Goal: Download file/media

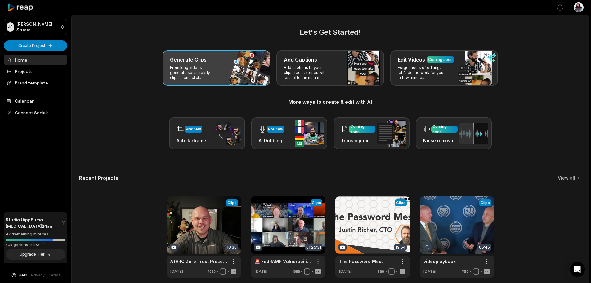
click at [179, 73] on p "From long videos generate social ready clips in one click." at bounding box center [194, 72] width 48 height 15
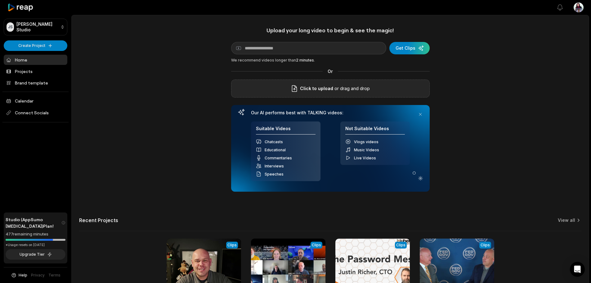
click at [360, 88] on p "or drag and drop" at bounding box center [351, 88] width 37 height 7
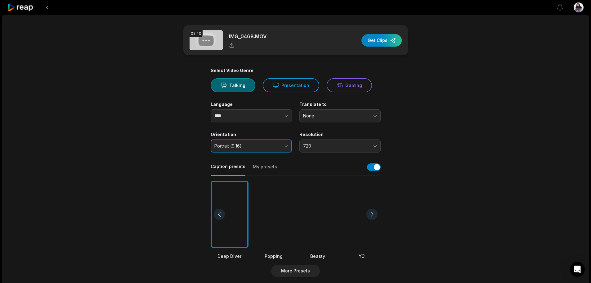
click at [283, 144] on button "Portrait (9:16)" at bounding box center [251, 145] width 81 height 13
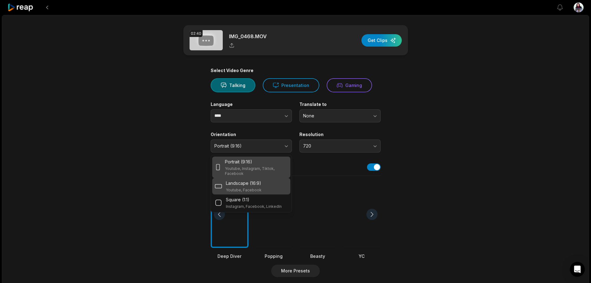
drag, startPoint x: 241, startPoint y: 189, endPoint x: 245, endPoint y: 187, distance: 4.0
click at [242, 189] on p "Youtube, Facebook" at bounding box center [244, 189] width 36 height 5
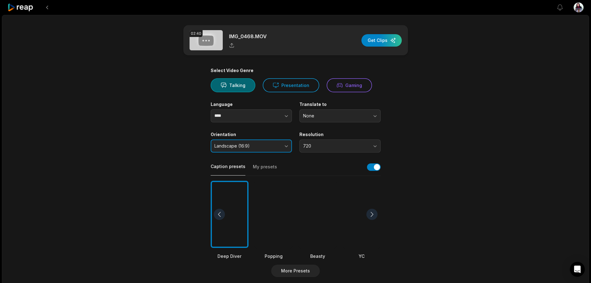
drag, startPoint x: 259, startPoint y: 149, endPoint x: 259, endPoint y: 154, distance: 5.0
click at [259, 148] on button "Landscape (16:9)" at bounding box center [251, 145] width 81 height 13
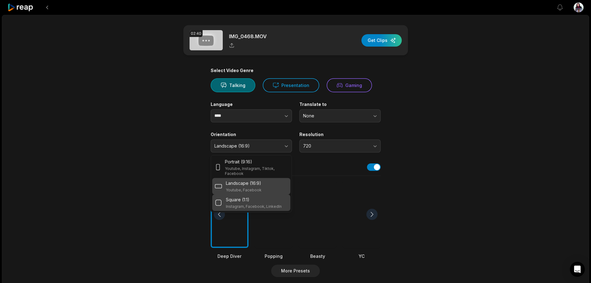
click at [259, 203] on div "Square (1:1) Instagram, Facebook, LinkedIn" at bounding box center [254, 202] width 56 height 13
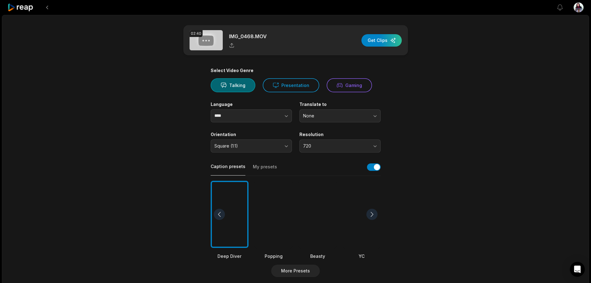
drag, startPoint x: 488, startPoint y: 172, endPoint x: 475, endPoint y: 172, distance: 12.7
click at [488, 172] on div "02:40 IMG_0468.MOV Get Clips Select Video Genre Talking Presentation Gaming Lan…" at bounding box center [295, 230] width 587 height 430
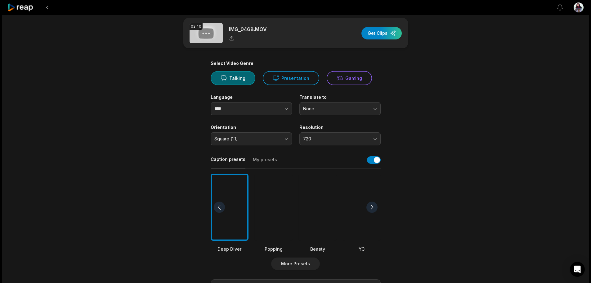
scroll to position [31, 0]
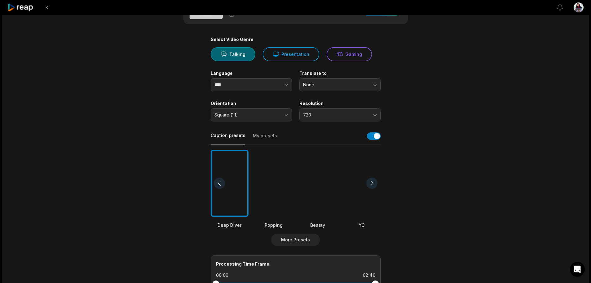
click at [268, 135] on button "My presets" at bounding box center [265, 138] width 24 height 12
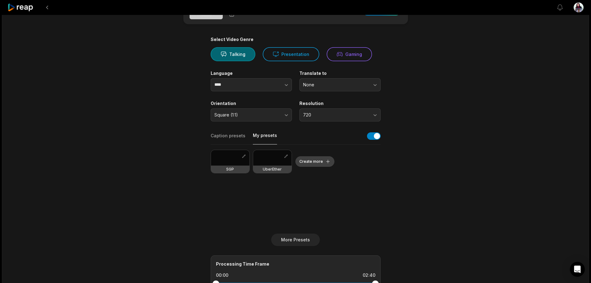
click at [314, 162] on button "Create more" at bounding box center [314, 161] width 39 height 11
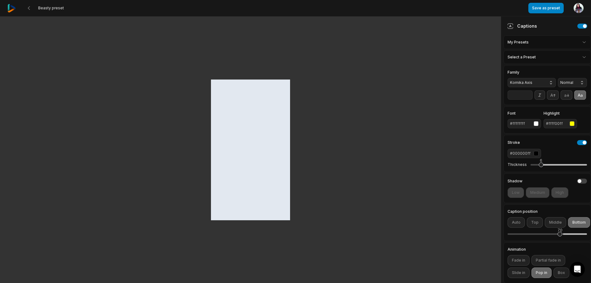
click at [534, 84] on span "Komika Axis" at bounding box center [526, 83] width 33 height 6
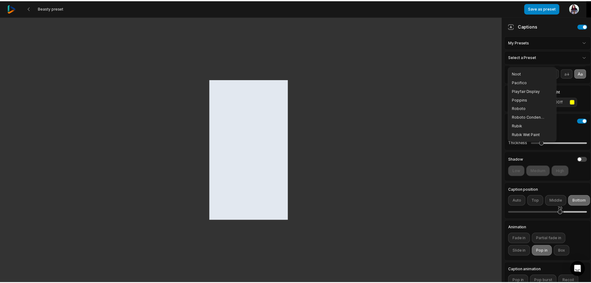
scroll to position [94, 0]
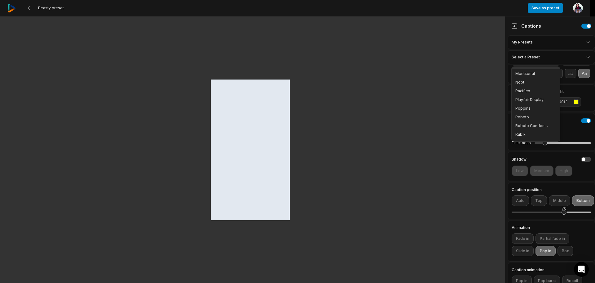
click at [528, 71] on div "Montserrat" at bounding box center [536, 73] width 48 height 9
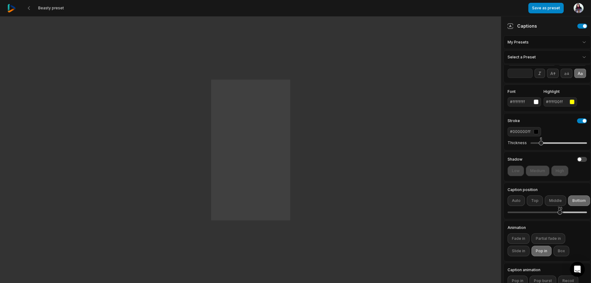
click at [532, 60] on html "Beasty preset Save as preset Open user menu Captions My Presets Select a Preset…" at bounding box center [295, 141] width 591 height 283
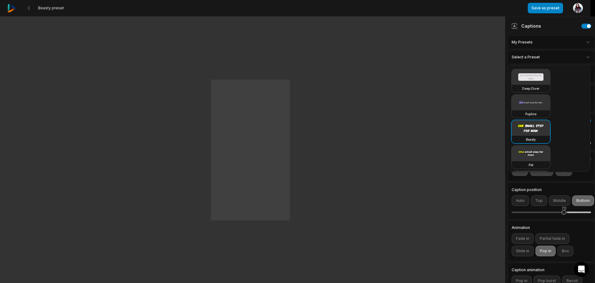
click at [532, 60] on html "Beasty preset Save as preset Open user menu Captions My Presets Select a Preset…" at bounding box center [297, 141] width 595 height 283
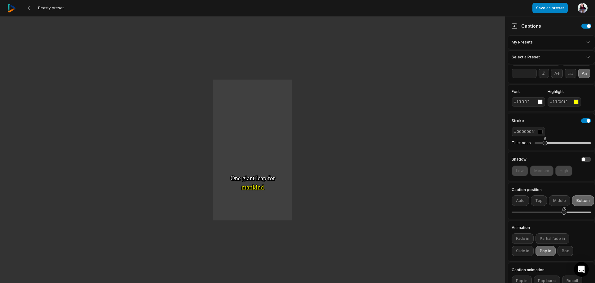
click at [545, 40] on html "Beasty preset Save as preset Open user menu One One small small step step for f…" at bounding box center [297, 141] width 595 height 283
click at [555, 105] on div "#ffff00ff" at bounding box center [556, 102] width 21 height 6
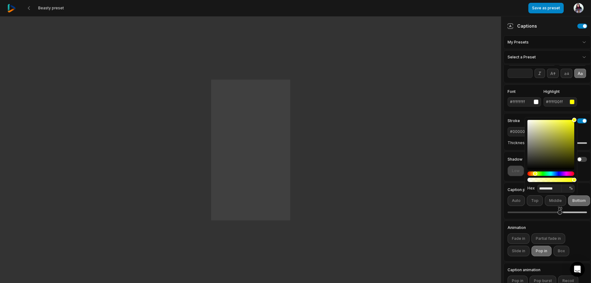
click at [542, 176] on div at bounding box center [550, 151] width 47 height 62
click at [546, 171] on div "Hue" at bounding box center [550, 173] width 47 height 4
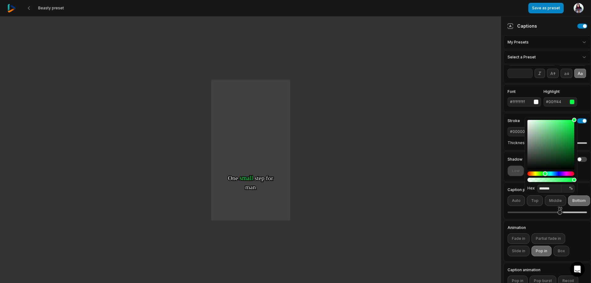
click at [545, 175] on div "Hue" at bounding box center [544, 173] width 5 height 5
type input "*******"
drag, startPoint x: 573, startPoint y: 121, endPoint x: 571, endPoint y: 132, distance: 11.6
click at [571, 132] on div "Color" at bounding box center [570, 132] width 5 height 5
click at [579, 83] on div "Family Montserrat Thin **" at bounding box center [546, 63] width 87 height 40
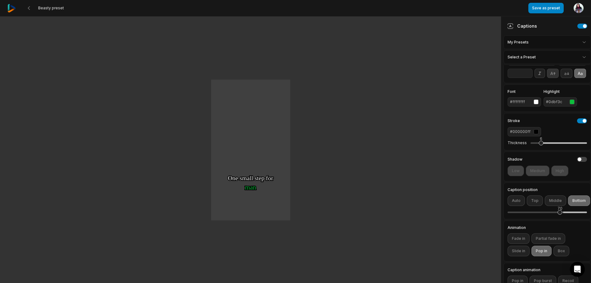
click at [551, 74] on icon at bounding box center [552, 73] width 7 height 7
click at [577, 77] on icon at bounding box center [580, 73] width 7 height 7
click at [539, 149] on div "6" at bounding box center [558, 142] width 56 height 13
click at [578, 162] on button "button" at bounding box center [582, 159] width 10 height 5
click at [520, 176] on button "Low" at bounding box center [515, 170] width 16 height 11
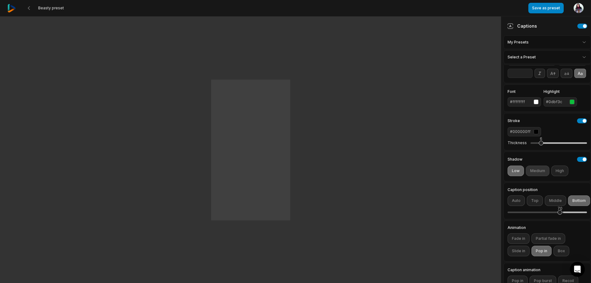
click at [538, 176] on button "Medium" at bounding box center [538, 170] width 24 height 11
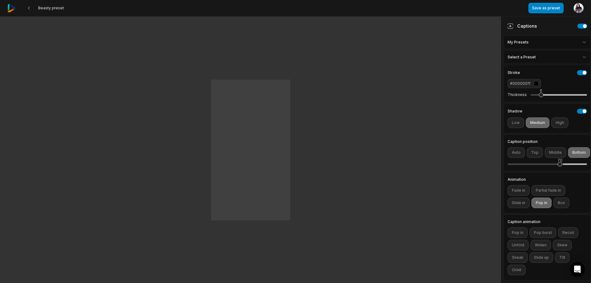
scroll to position [84, 0]
click at [515, 186] on button "Fade in" at bounding box center [518, 190] width 22 height 11
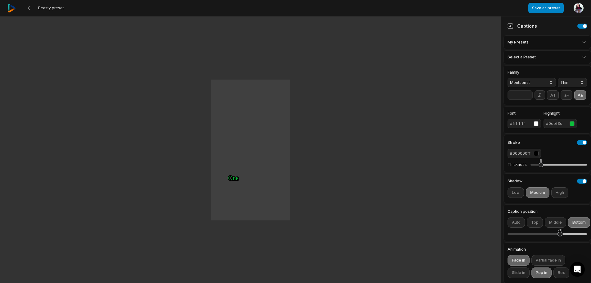
click at [574, 80] on button "Thin" at bounding box center [572, 82] width 29 height 9
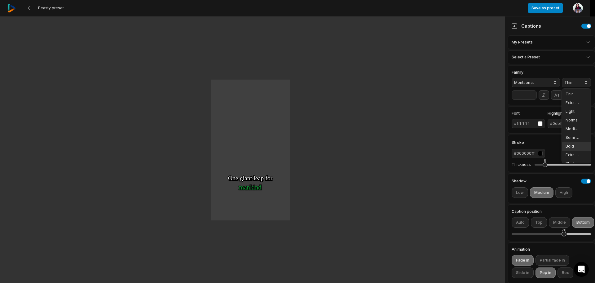
click at [568, 143] on div "Bold" at bounding box center [576, 146] width 29 height 9
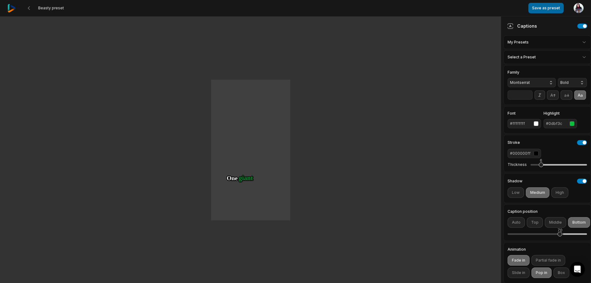
click at [552, 9] on button "Save as preset" at bounding box center [545, 8] width 35 height 11
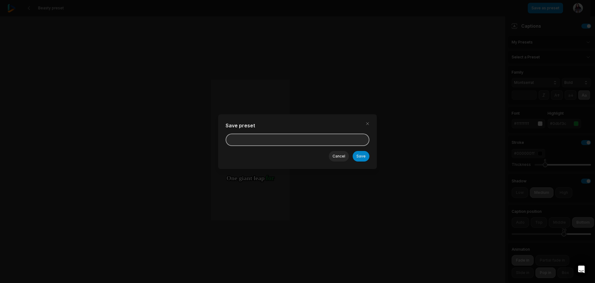
click at [309, 135] on input at bounding box center [298, 139] width 144 height 12
type input "**********"
click at [360, 153] on button "Save" at bounding box center [361, 156] width 17 height 11
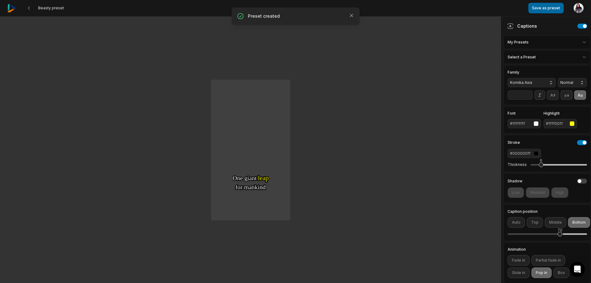
click at [548, 7] on button "Save as preset" at bounding box center [545, 8] width 35 height 11
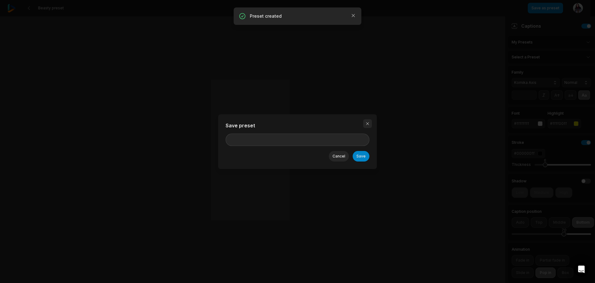
click at [366, 125] on button "button" at bounding box center [367, 123] width 9 height 9
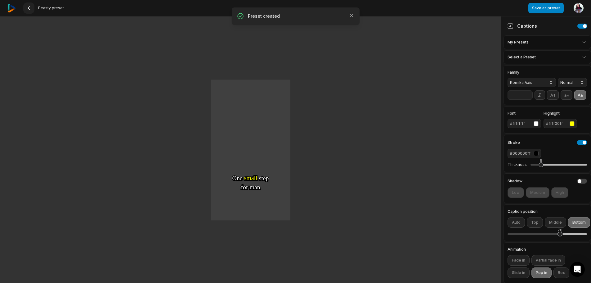
click at [29, 7] on icon at bounding box center [28, 8] width 5 height 5
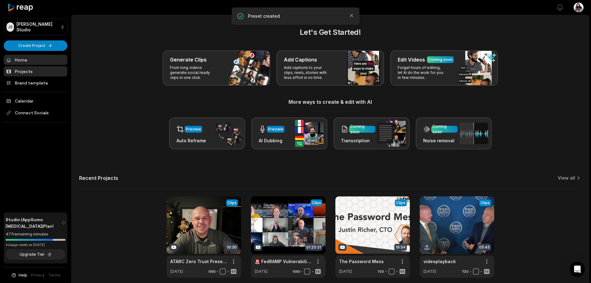
click at [38, 74] on link "Projects" at bounding box center [36, 71] width 64 height 10
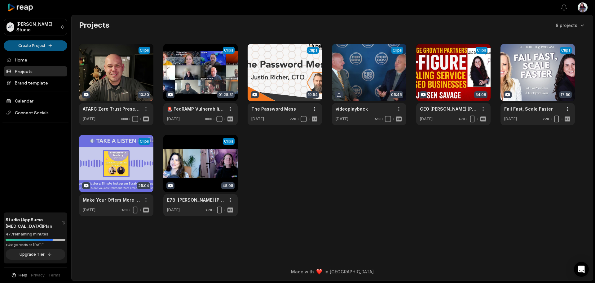
click at [26, 42] on html "[PERSON_NAME] Studio Create Project Home Projects Brand template Calendar Conne…" at bounding box center [297, 141] width 595 height 283
click at [29, 55] on link "Create Clips" at bounding box center [35, 58] width 60 height 10
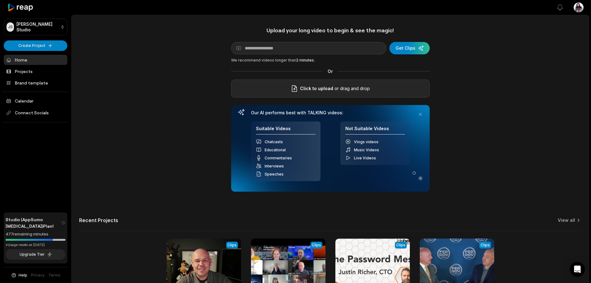
click at [329, 85] on span "Click to upload" at bounding box center [316, 88] width 33 height 7
click at [0, 0] on input "Click to upload" at bounding box center [0, 0] width 0 height 0
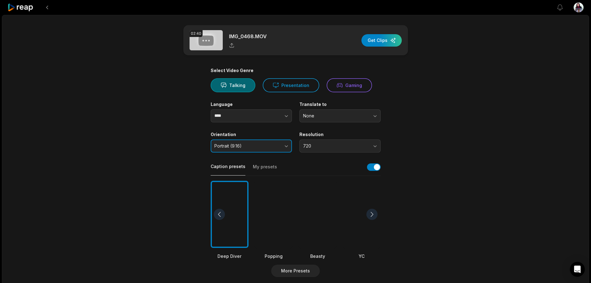
click at [225, 147] on span "Portrait (9:16)" at bounding box center [246, 146] width 65 height 6
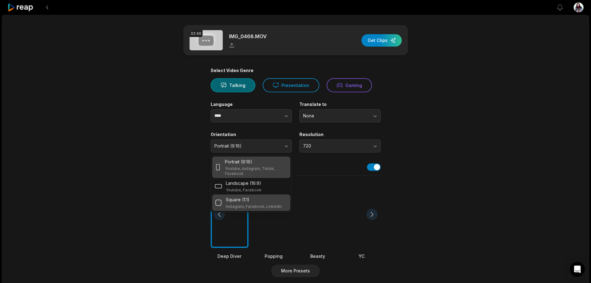
click at [246, 198] on p "Square (1:1)" at bounding box center [238, 199] width 24 height 7
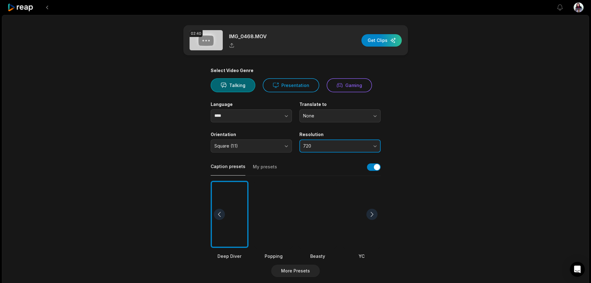
click at [347, 149] on button "720" at bounding box center [339, 145] width 81 height 13
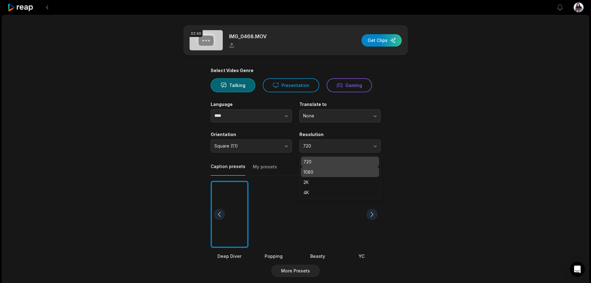
click at [326, 167] on div "1080" at bounding box center [340, 172] width 78 height 10
click at [459, 156] on div "02:40 IMG_0468.MOV Get Clips Select Video Genre Talking Presentation Gaming Lan…" at bounding box center [295, 230] width 587 height 430
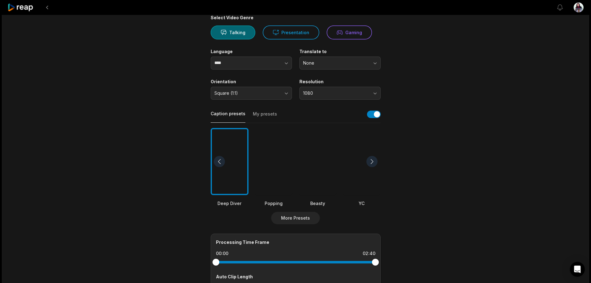
scroll to position [62, 0]
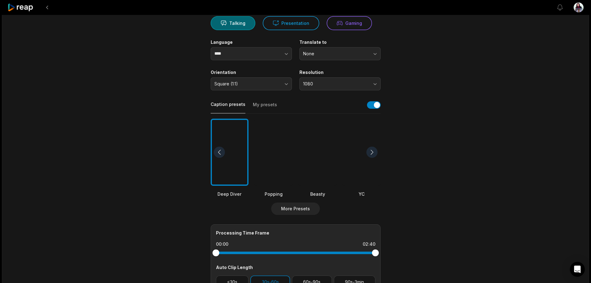
click at [267, 105] on button "My presets" at bounding box center [265, 107] width 24 height 12
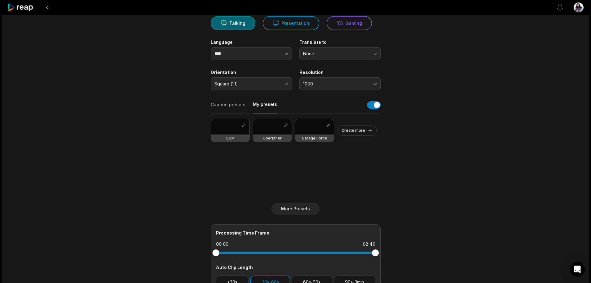
click at [316, 137] on h3 "Garage Force" at bounding box center [314, 138] width 25 height 5
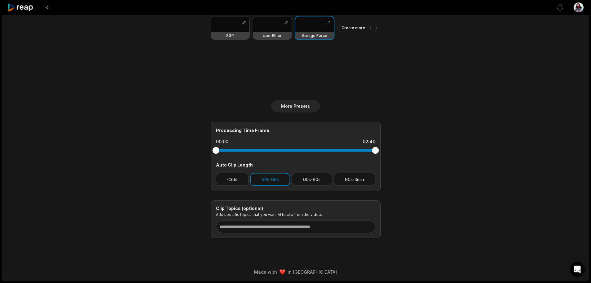
scroll to position [9, 0]
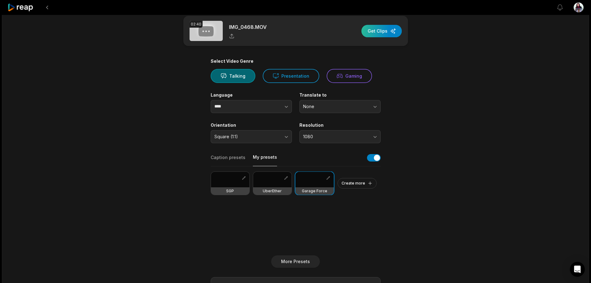
click at [382, 28] on div "button" at bounding box center [381, 31] width 40 height 12
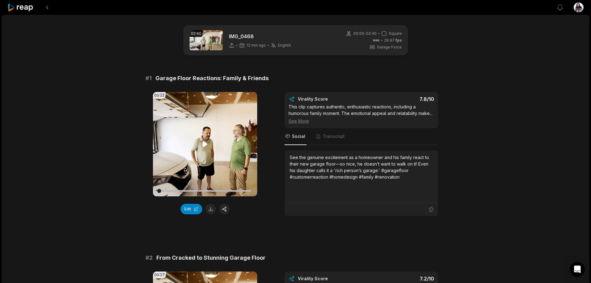
click at [203, 143] on icon at bounding box center [204, 143] width 7 height 7
click at [189, 205] on button "Edit" at bounding box center [191, 208] width 22 height 11
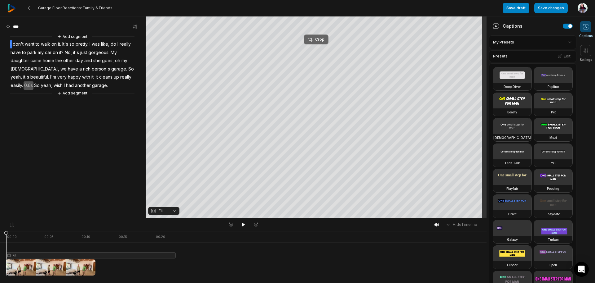
click at [324, 40] on div "Crop" at bounding box center [316, 40] width 17 height 6
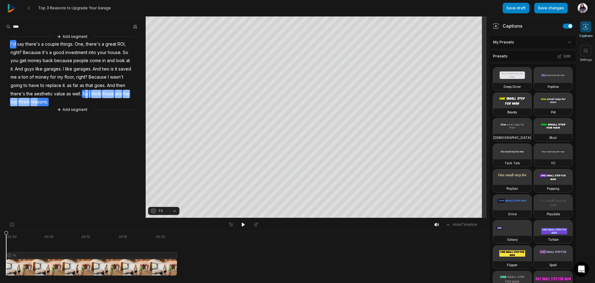
drag, startPoint x: 37, startPoint y: 104, endPoint x: 84, endPoint y: 94, distance: 48.4
click at [84, 94] on div "Add segment I'd say there's a couple things. One, there's a great ROI, right? B…" at bounding box center [73, 73] width 146 height 80
click at [88, 81] on button "Remove video" at bounding box center [86, 84] width 42 height 8
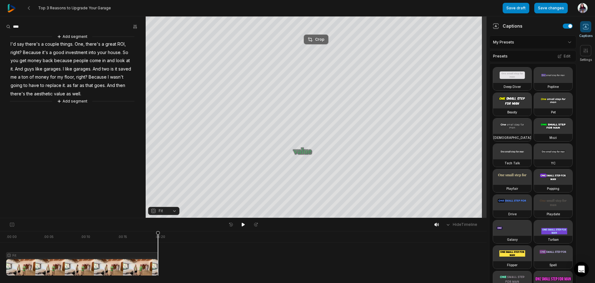
click at [322, 35] on button "Crop" at bounding box center [316, 39] width 25 height 10
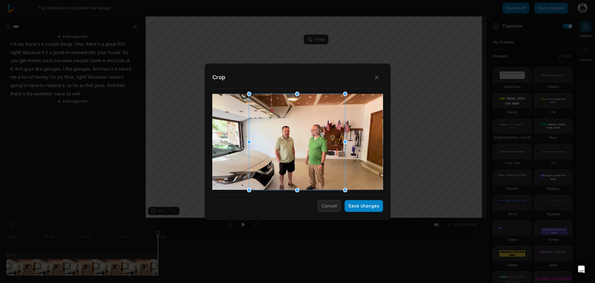
drag, startPoint x: 317, startPoint y: 118, endPoint x: 327, endPoint y: 114, distance: 10.4
click at [327, 114] on div at bounding box center [297, 142] width 96 height 96
click at [370, 202] on button "Save changes" at bounding box center [364, 206] width 38 height 12
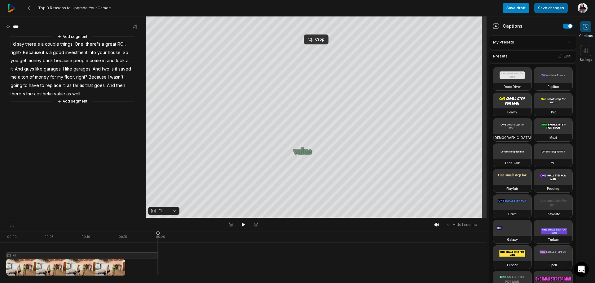
click at [562, 5] on button "Save changes" at bounding box center [551, 8] width 33 height 11
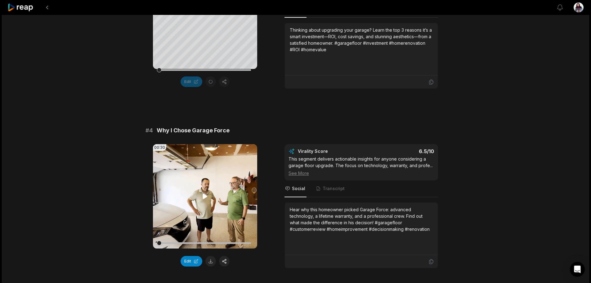
scroll to position [496, 0]
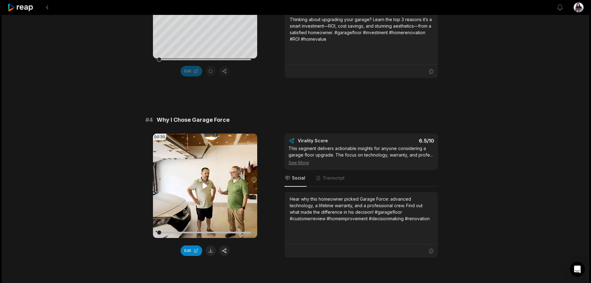
click at [206, 189] on icon at bounding box center [204, 185] width 7 height 7
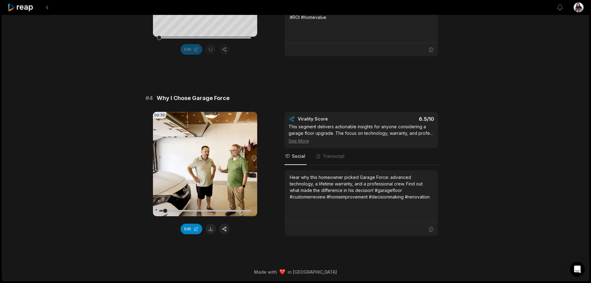
scroll to position [524, 0]
click at [192, 229] on button "Edit" at bounding box center [191, 228] width 22 height 11
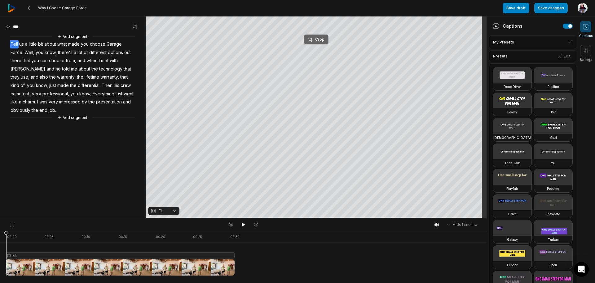
click at [319, 39] on div "Crop" at bounding box center [316, 40] width 17 height 6
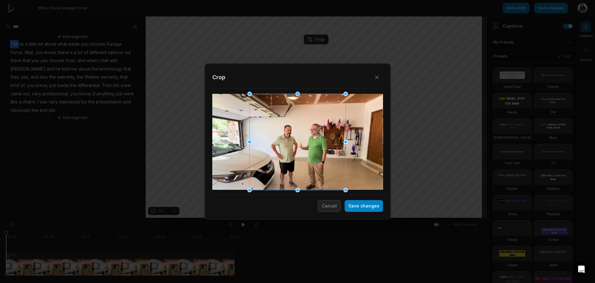
drag, startPoint x: 317, startPoint y: 130, endPoint x: 324, endPoint y: 130, distance: 7.4
click at [324, 130] on div at bounding box center [298, 142] width 96 height 96
click at [382, 207] on button "Save changes" at bounding box center [364, 206] width 38 height 12
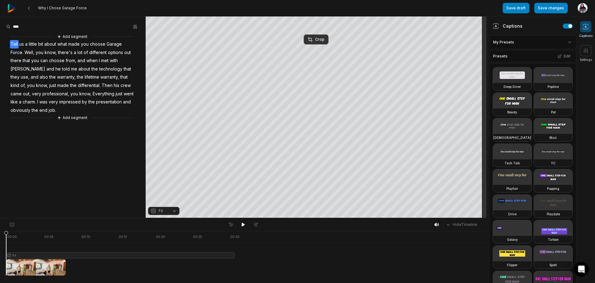
click at [545, 8] on button "Save changes" at bounding box center [551, 8] width 33 height 11
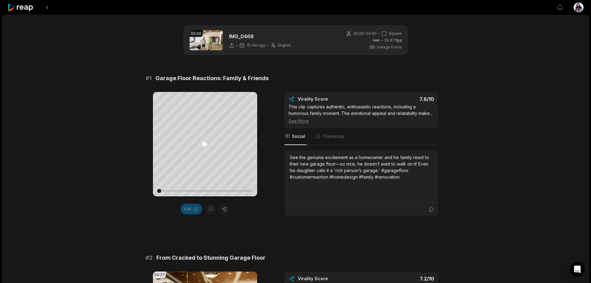
click at [205, 145] on icon at bounding box center [205, 143] width 5 height 5
click at [204, 145] on icon at bounding box center [204, 143] width 7 height 7
click at [204, 145] on icon at bounding box center [205, 143] width 5 height 5
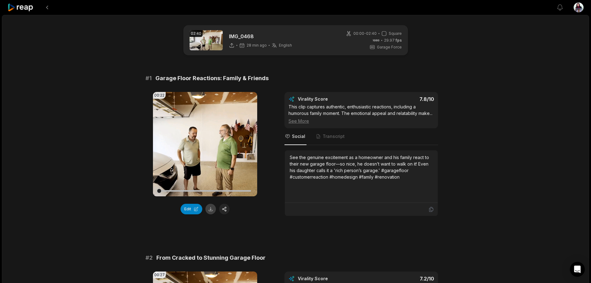
click at [210, 209] on button at bounding box center [210, 208] width 11 height 11
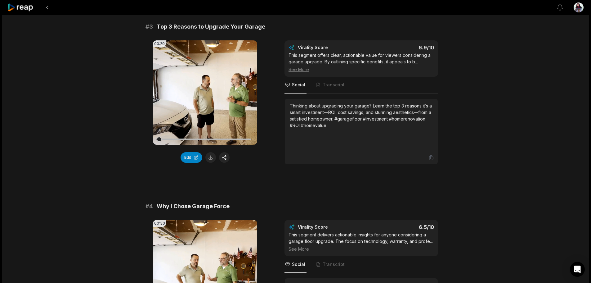
scroll to position [524, 0]
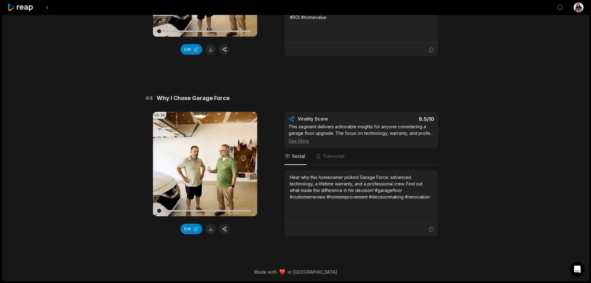
click at [212, 229] on button at bounding box center [210, 228] width 11 height 11
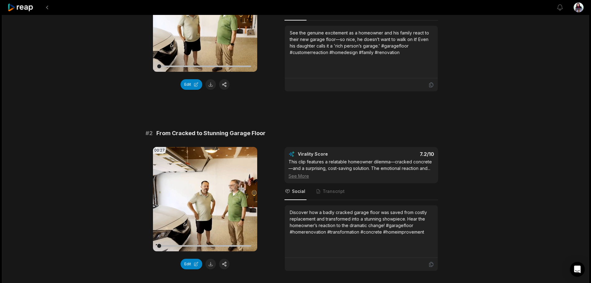
scroll to position [0, 0]
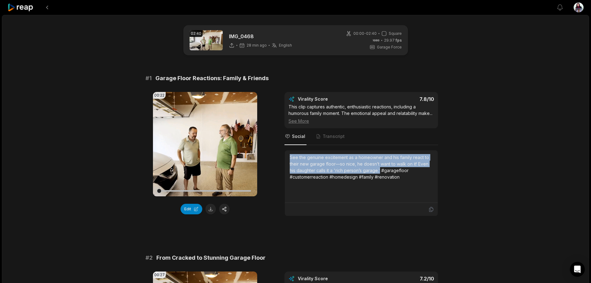
drag, startPoint x: 290, startPoint y: 163, endPoint x: 380, endPoint y: 177, distance: 90.7
click at [380, 177] on div "See the genuine excitement as a homeowner and his family react to their new gar…" at bounding box center [361, 167] width 143 height 26
copy div "See the genuine excitement as a homeowner and his family react to their new gar…"
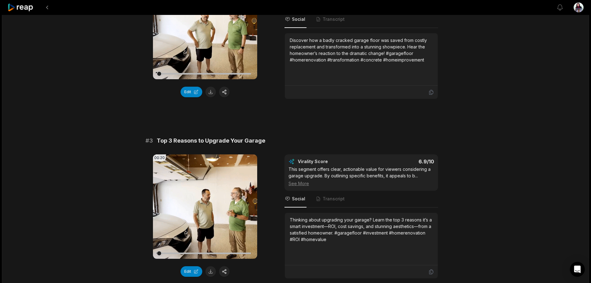
scroll to position [310, 0]
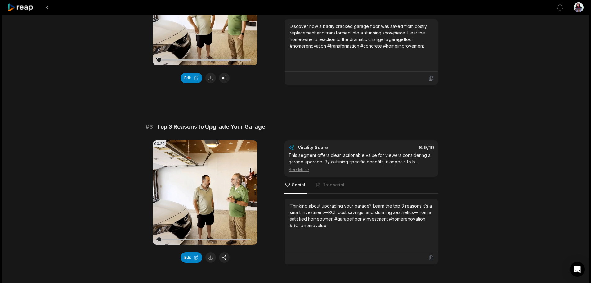
click at [391, 219] on div "Thinking about upgrading your garage? Learn the top 3 reasons it’s a smart inve…" at bounding box center [361, 215] width 143 height 26
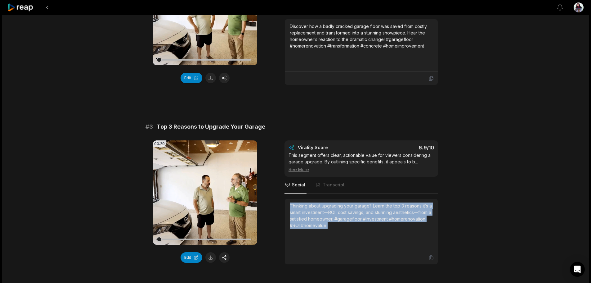
click at [391, 219] on div "Thinking about upgrading your garage? Learn the top 3 reasons it’s a smart inve…" at bounding box center [361, 215] width 143 height 26
copy div "Thinking about upgrading your garage? Learn the top 3 reasons it’s a smart inve…"
